Goal: Information Seeking & Learning: Learn about a topic

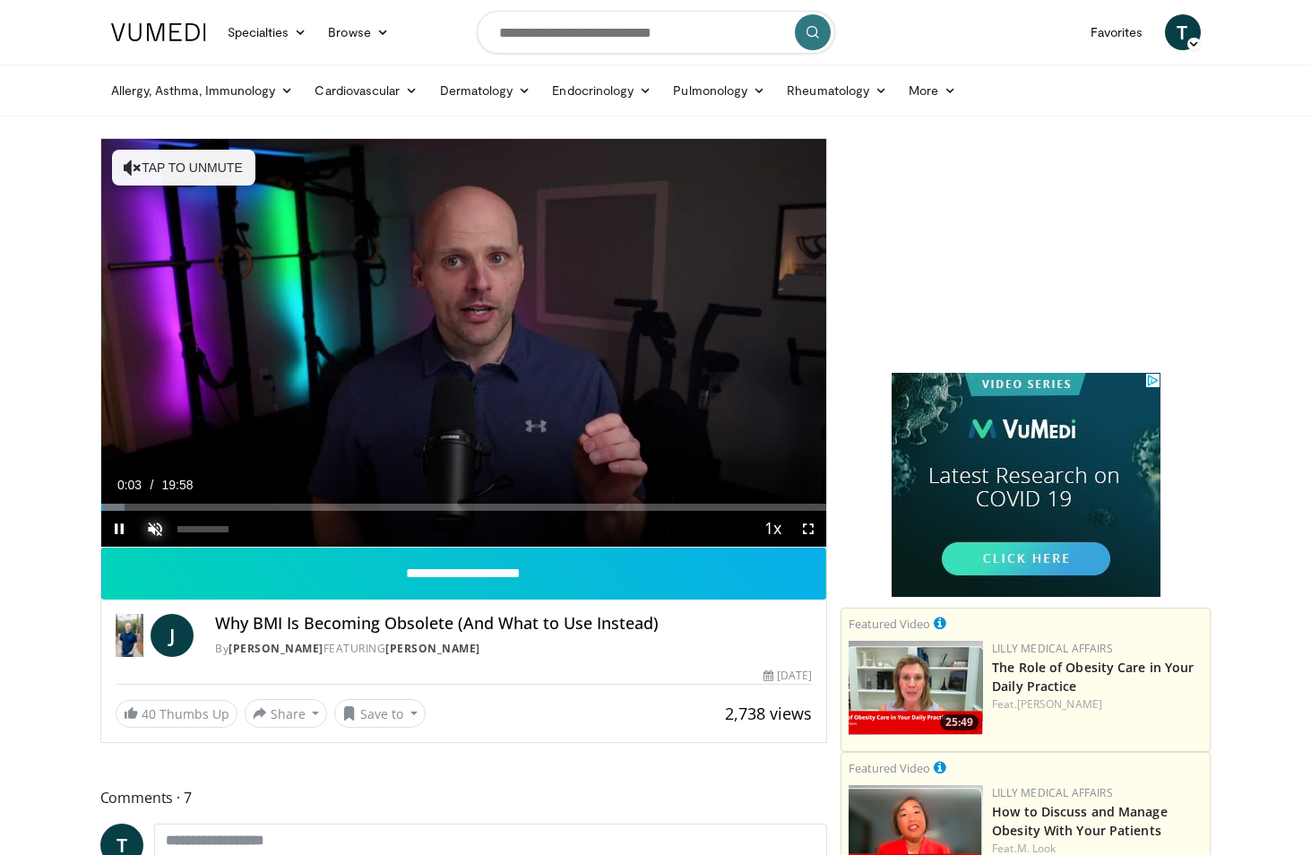
click at [159, 525] on span "Video Player" at bounding box center [155, 529] width 36 height 36
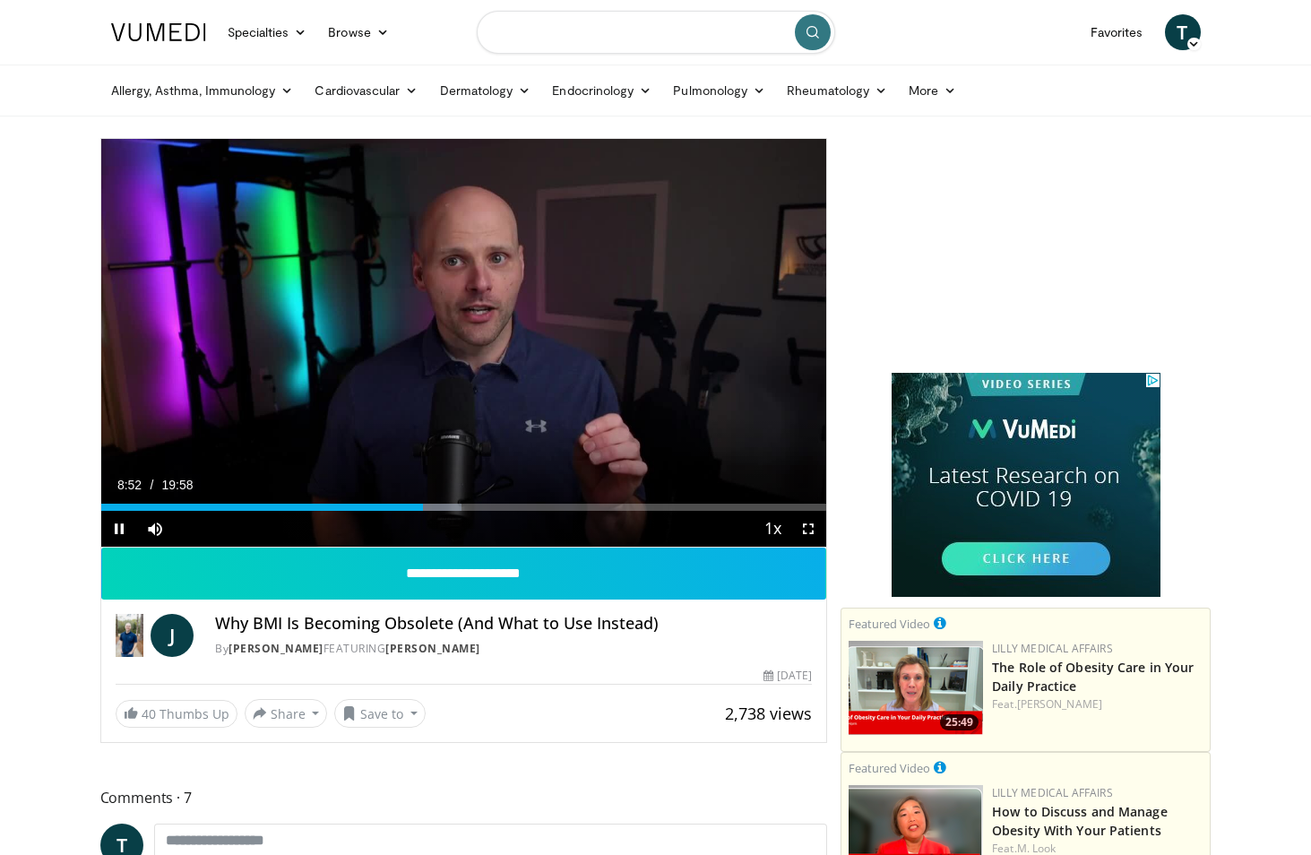
click at [622, 31] on input "Search topics, interventions" at bounding box center [656, 32] width 358 height 43
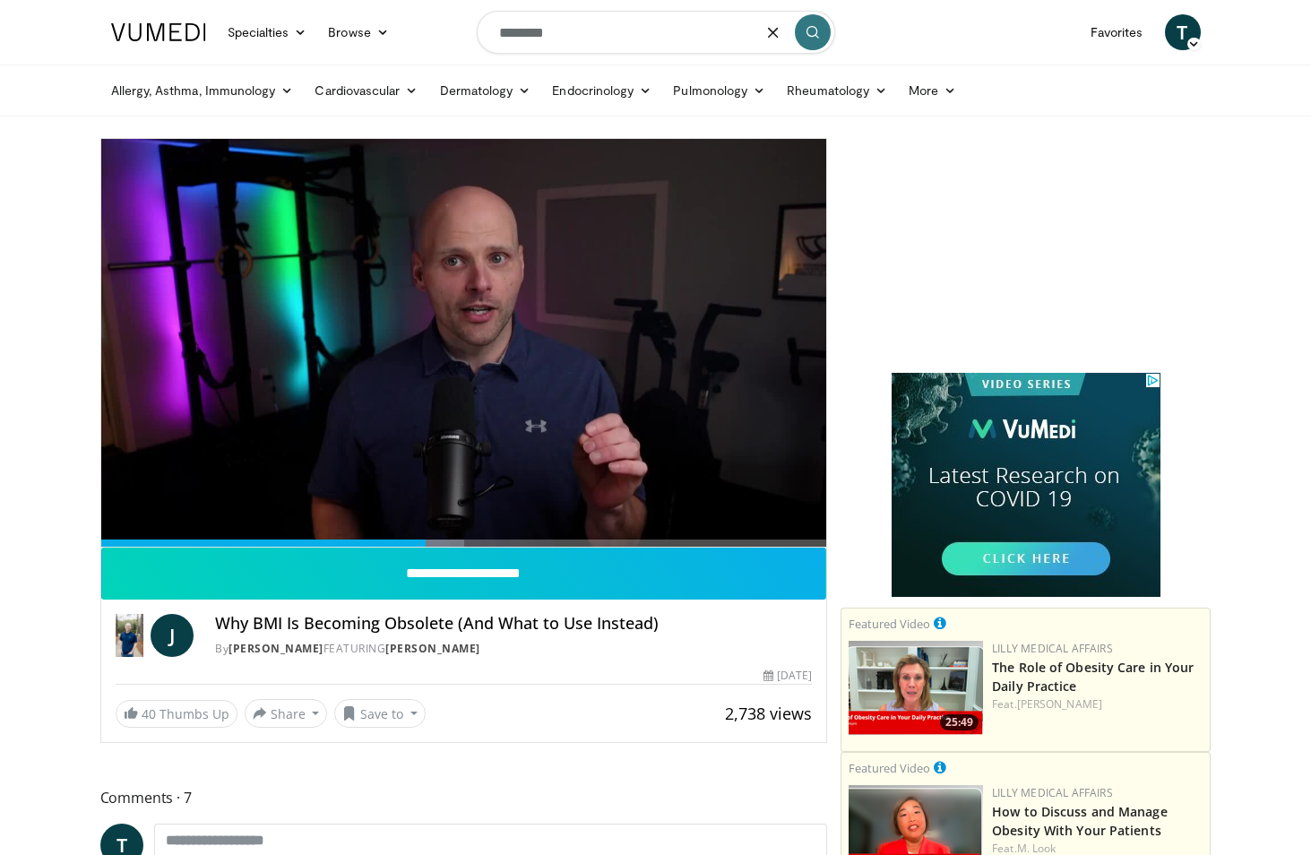
type input "*********"
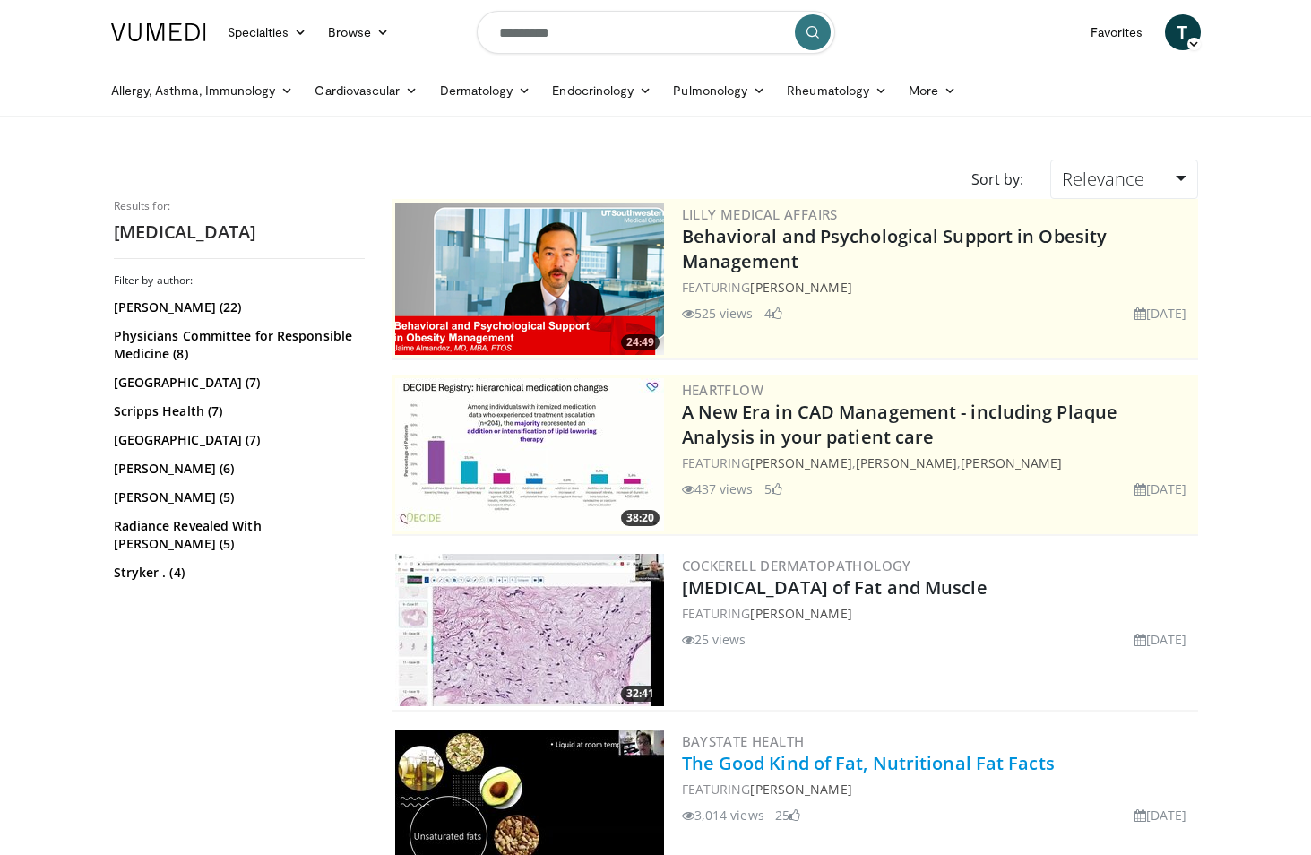
click at [832, 761] on link "The Good Kind of Fat, Nutritional Fat Facts" at bounding box center [868, 763] width 373 height 24
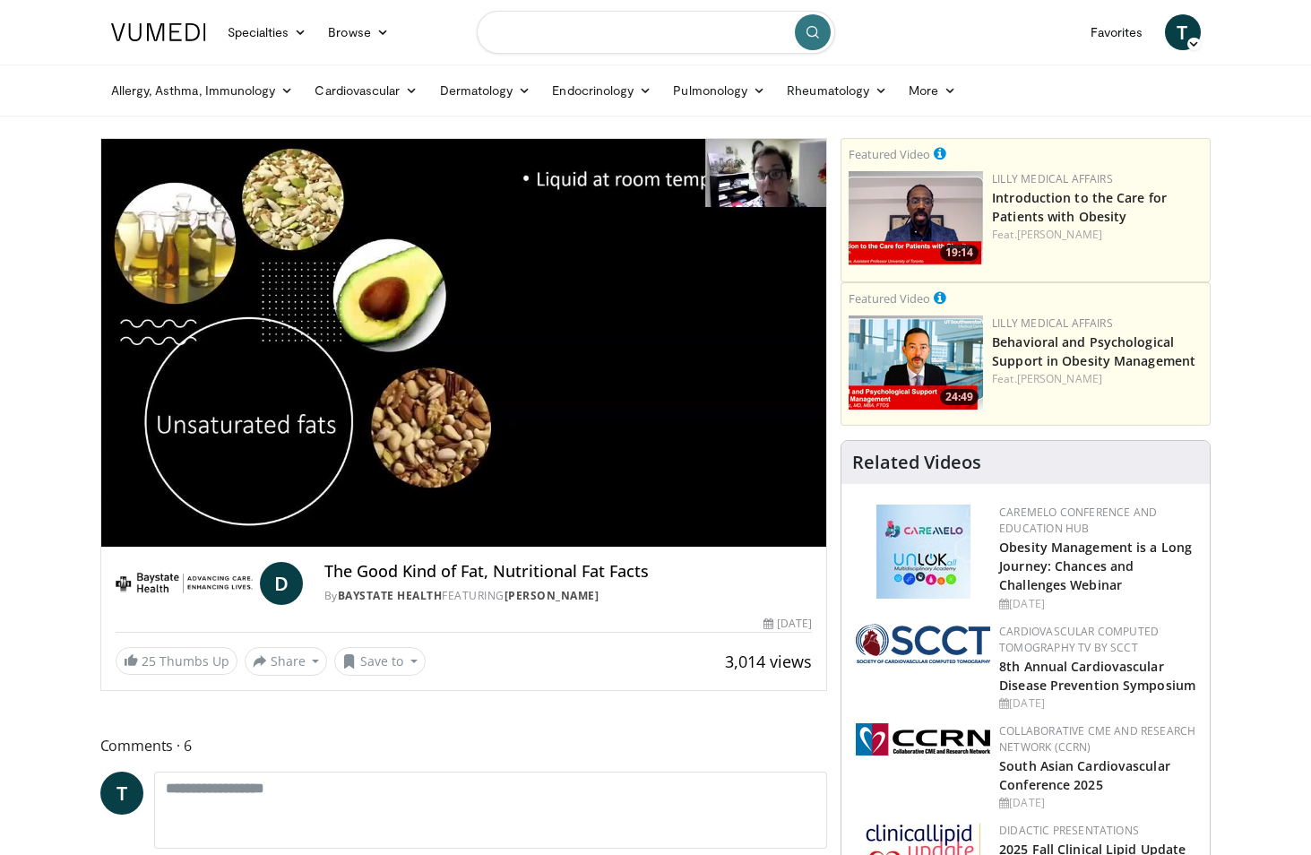
click at [611, 38] on input "Search topics, interventions" at bounding box center [656, 32] width 358 height 43
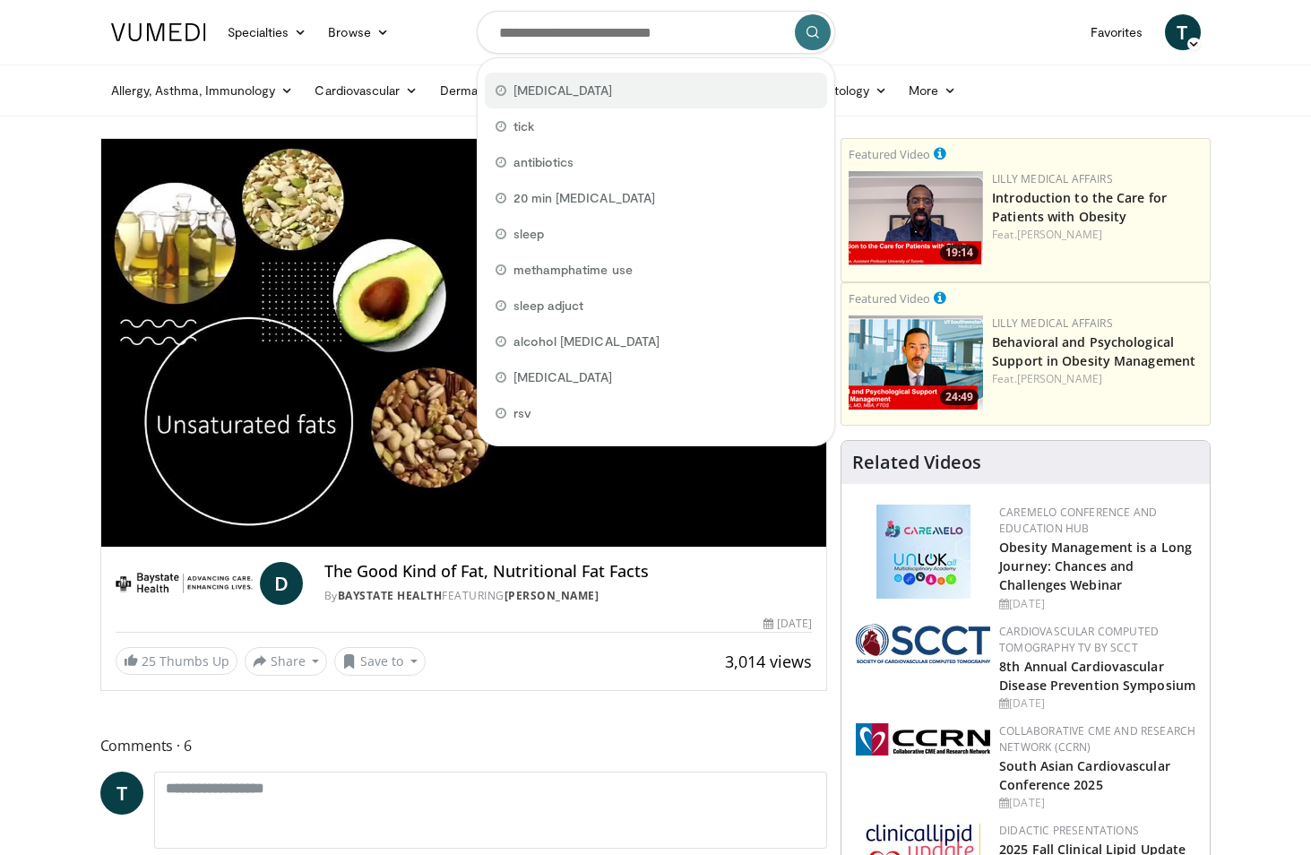
click at [579, 91] on div "[MEDICAL_DATA]" at bounding box center [656, 91] width 342 height 36
type input "*********"
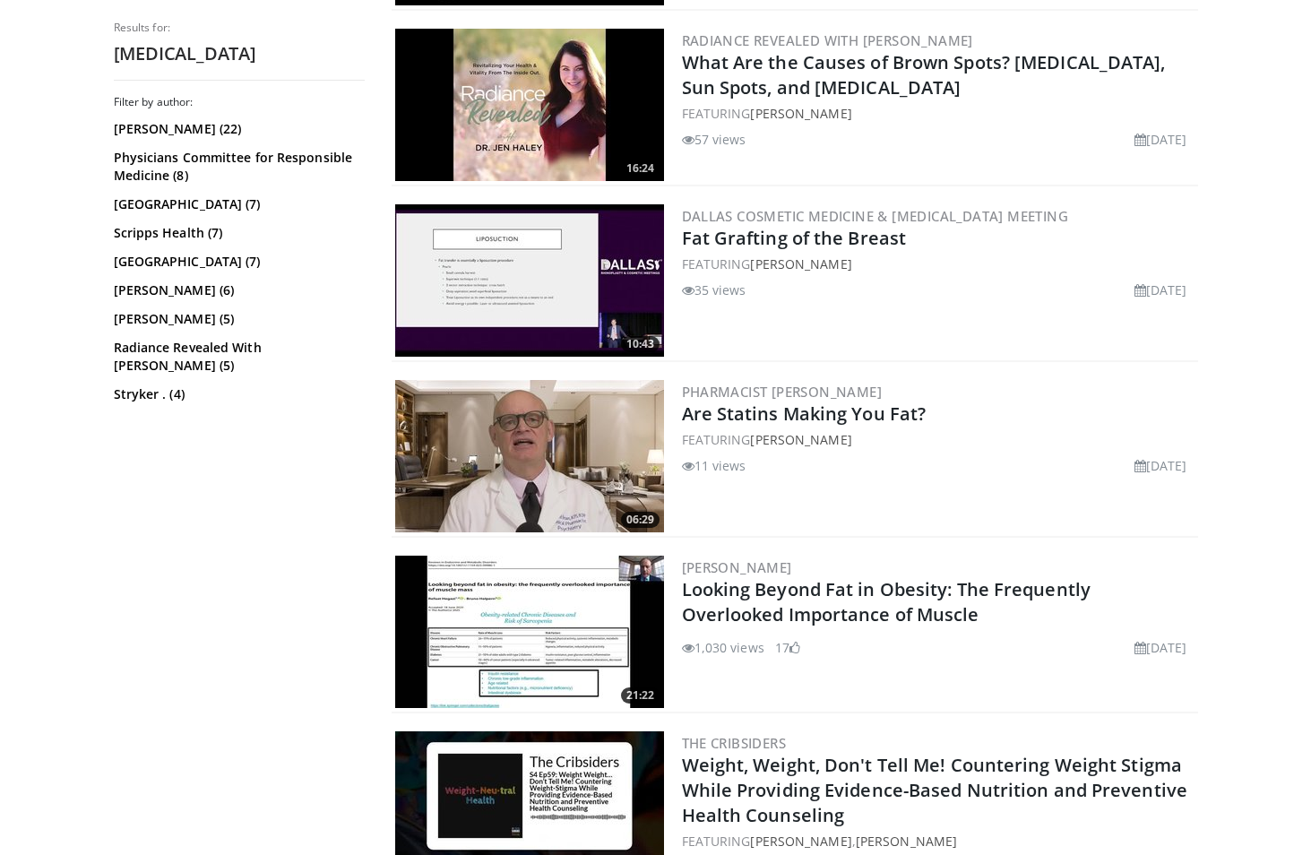
scroll to position [896, 0]
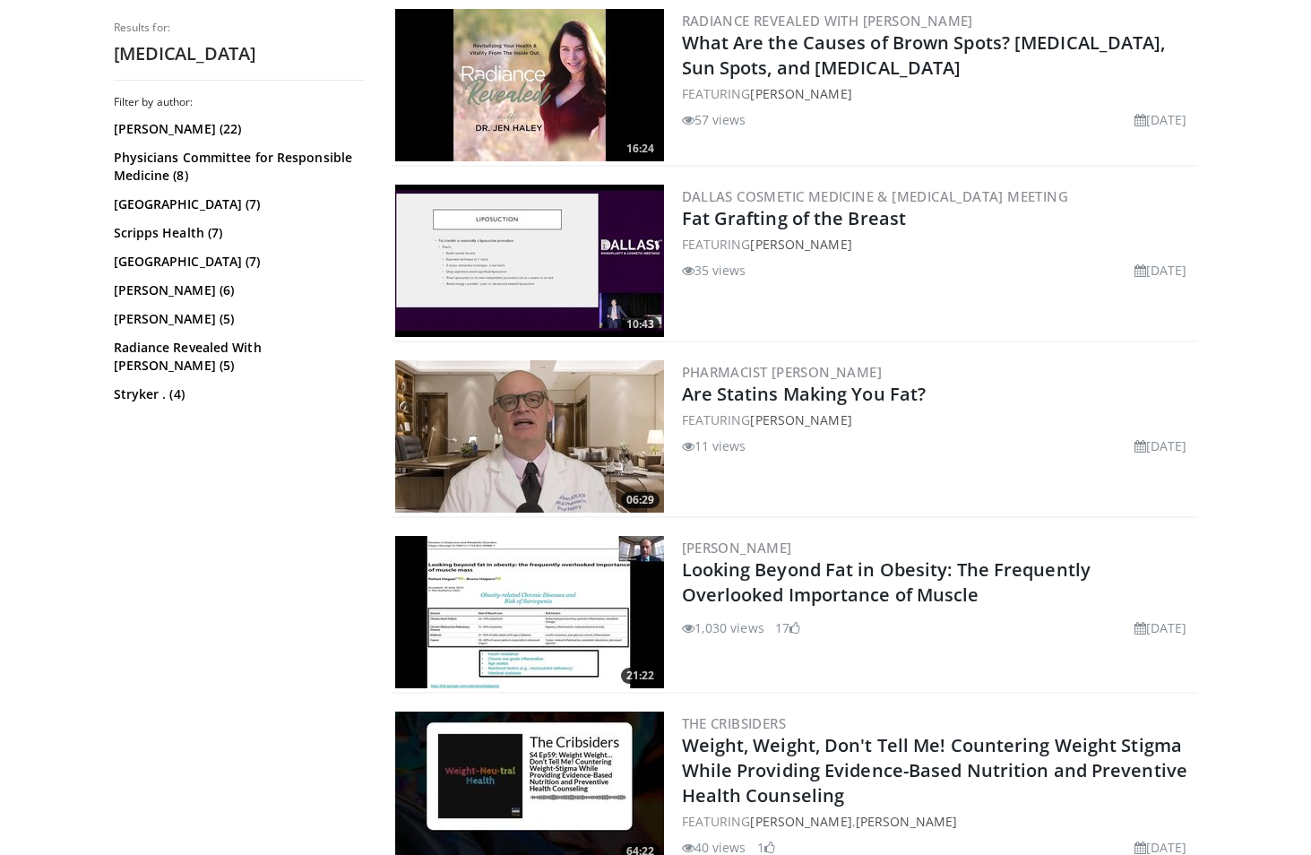
click at [529, 598] on img at bounding box center [529, 612] width 269 height 152
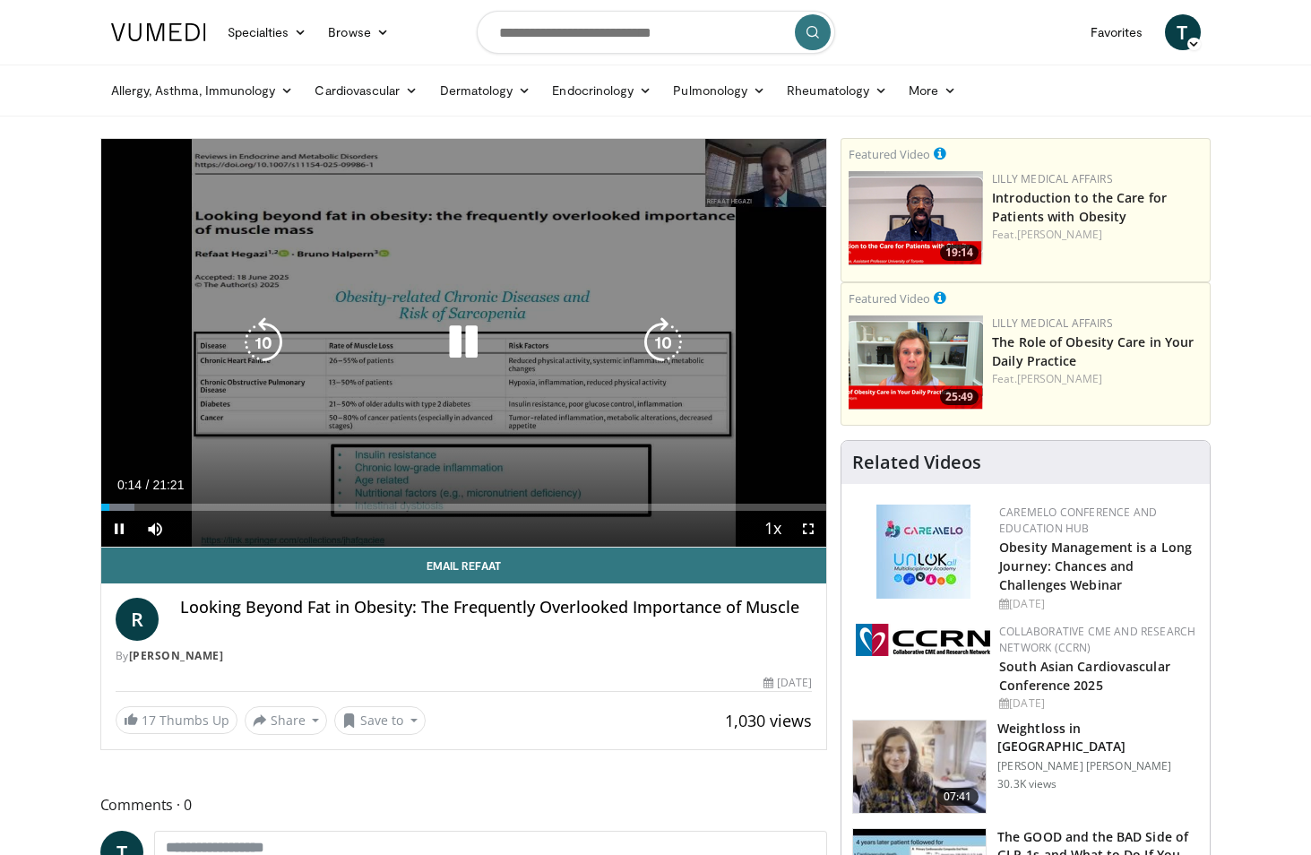
click at [457, 349] on icon "Video Player" at bounding box center [463, 342] width 50 height 50
click at [451, 345] on icon "Video Player" at bounding box center [463, 342] width 50 height 50
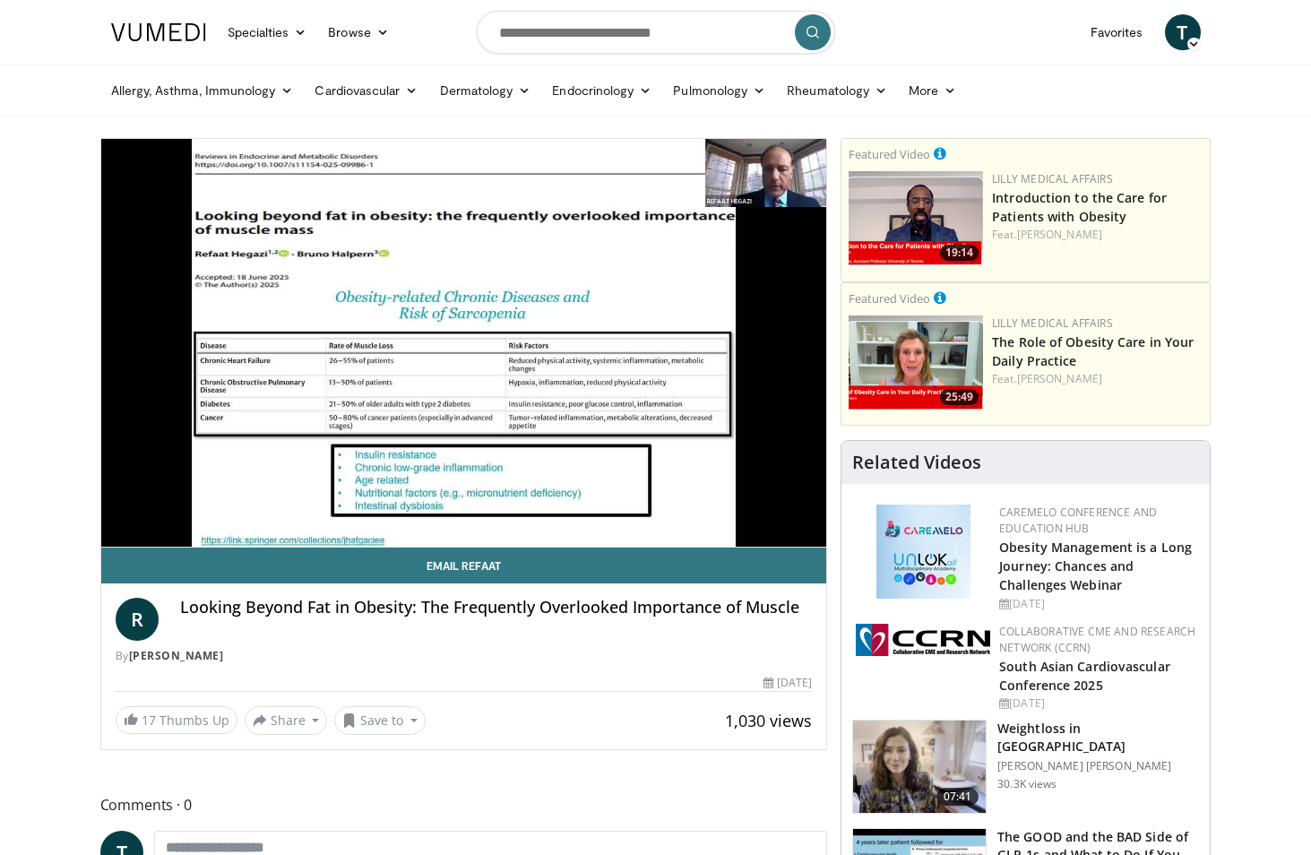
click at [738, 418] on div "10 seconds Tap to unmute" at bounding box center [464, 343] width 726 height 408
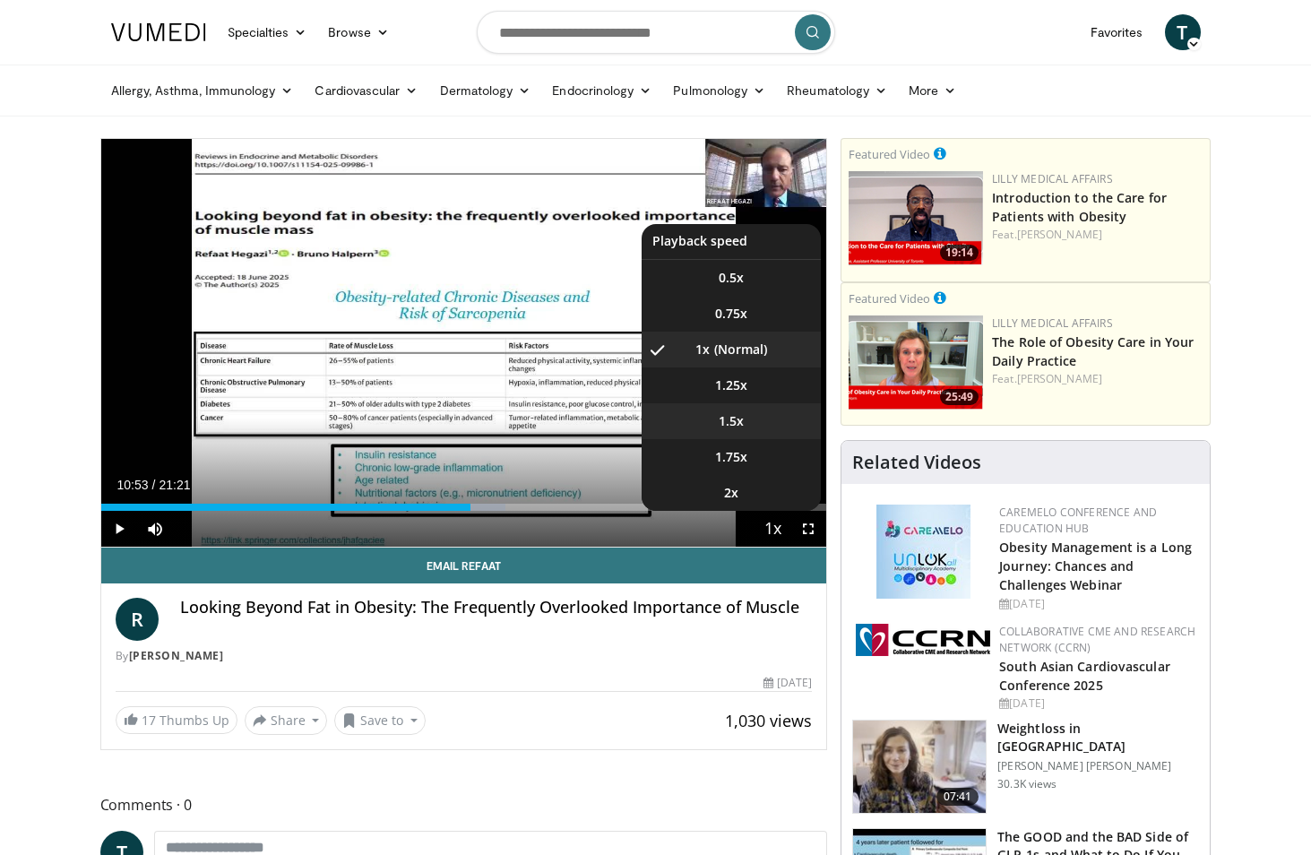
click at [736, 424] on span "1.5x" at bounding box center [731, 421] width 25 height 18
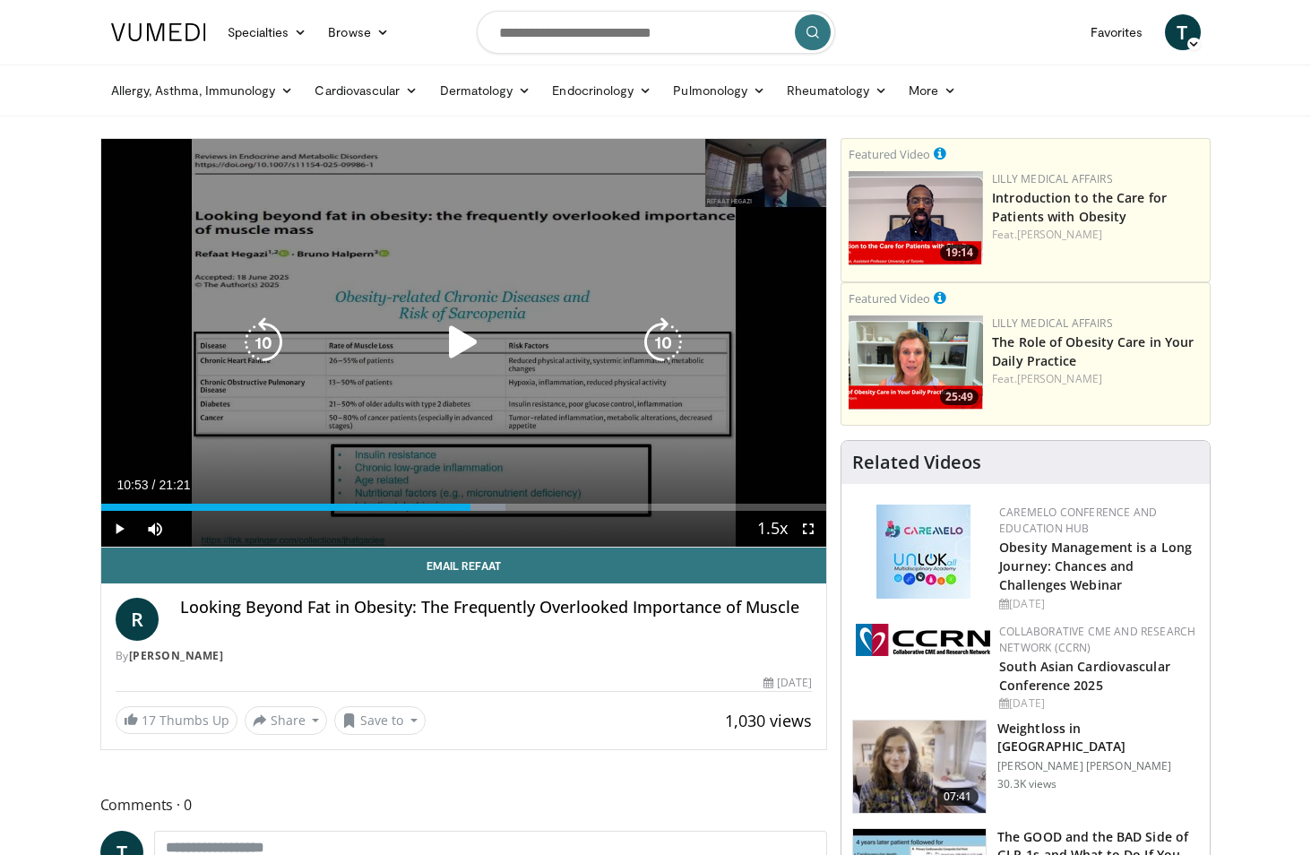
click at [454, 346] on icon "Video Player" at bounding box center [463, 342] width 50 height 50
